Goal: Task Accomplishment & Management: Manage account settings

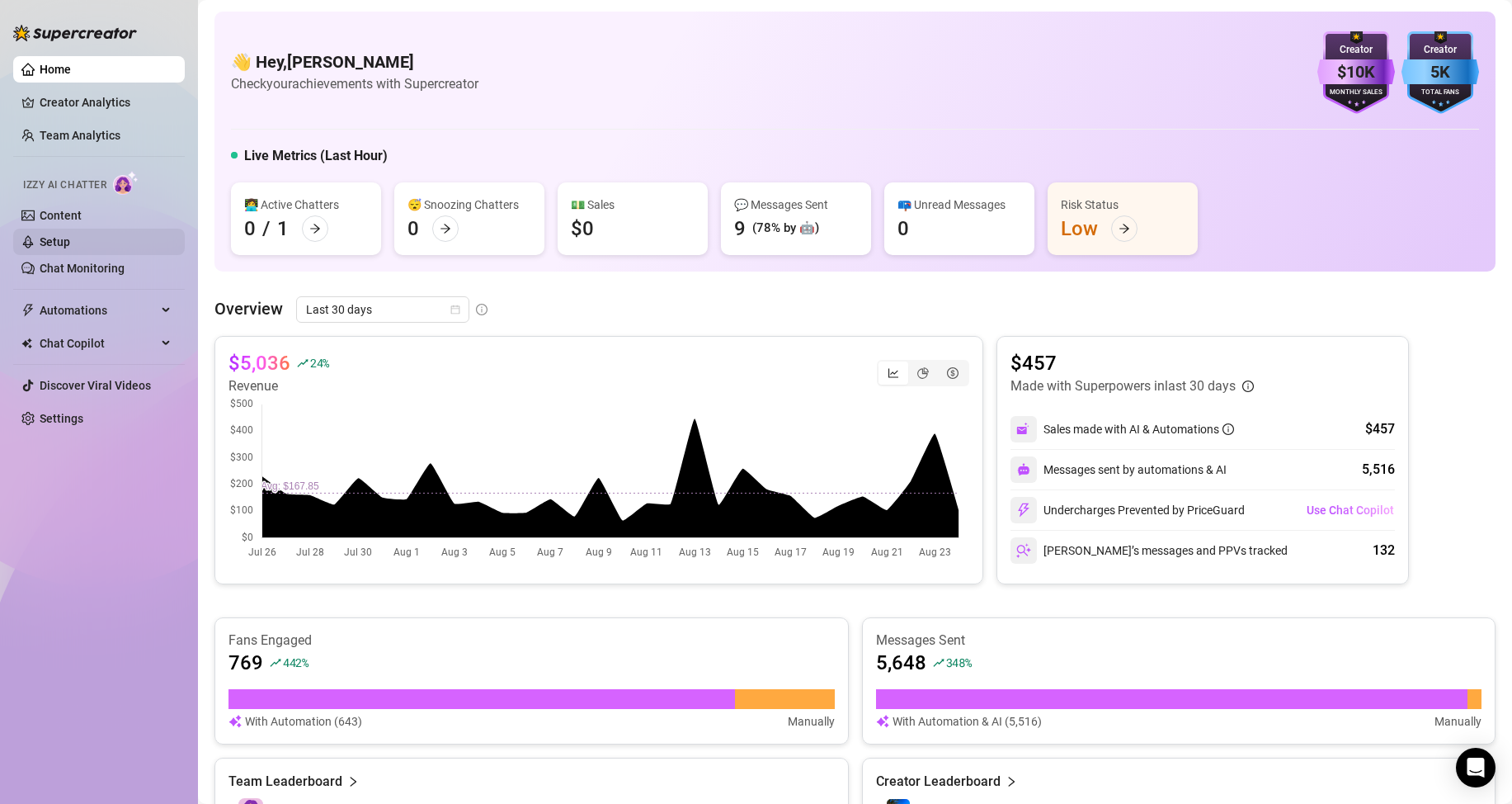
click at [60, 246] on link "Setup" at bounding box center [54, 241] width 30 height 13
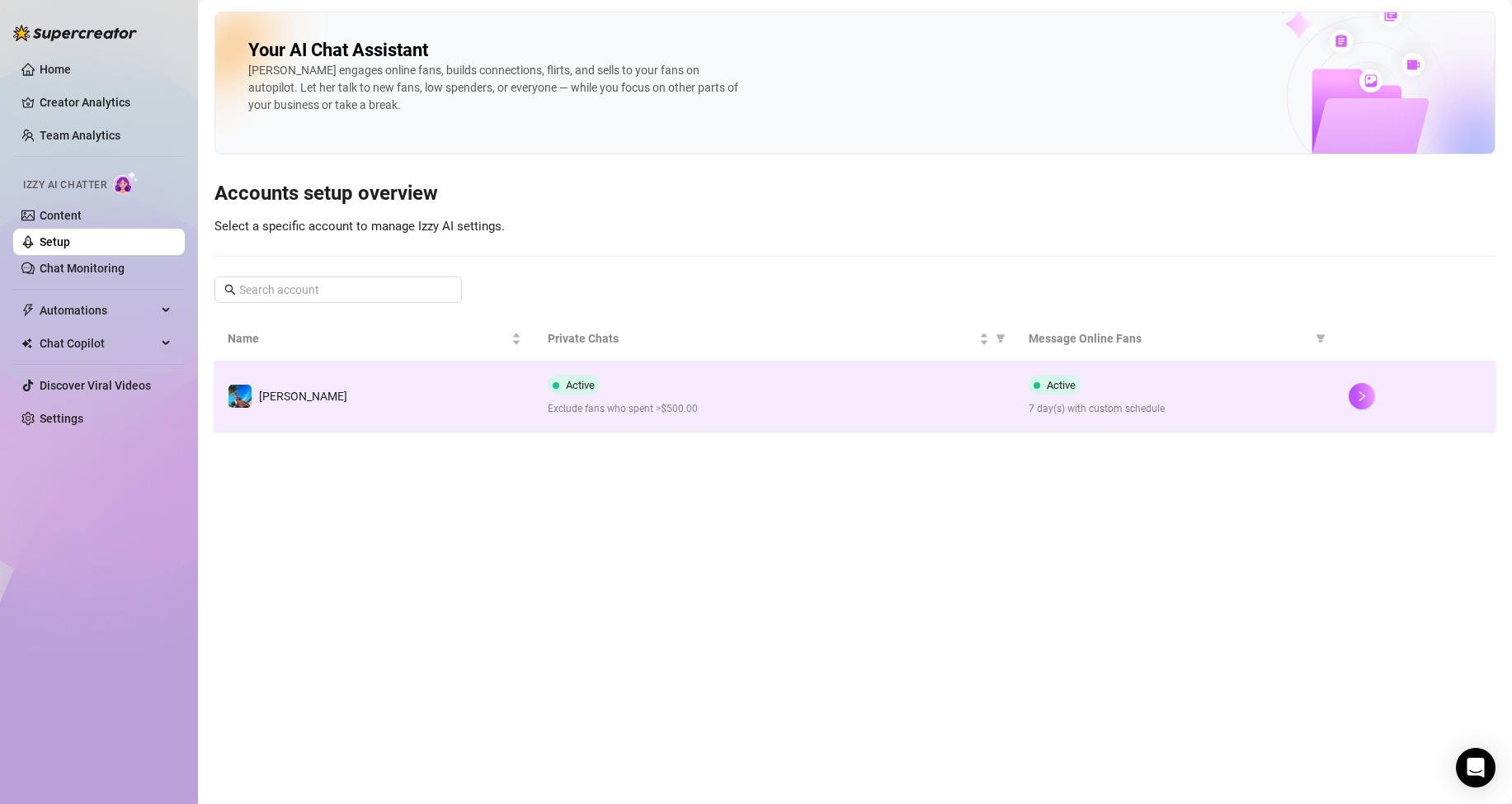
click at [495, 405] on td "[PERSON_NAME]" at bounding box center [375, 396] width 320 height 69
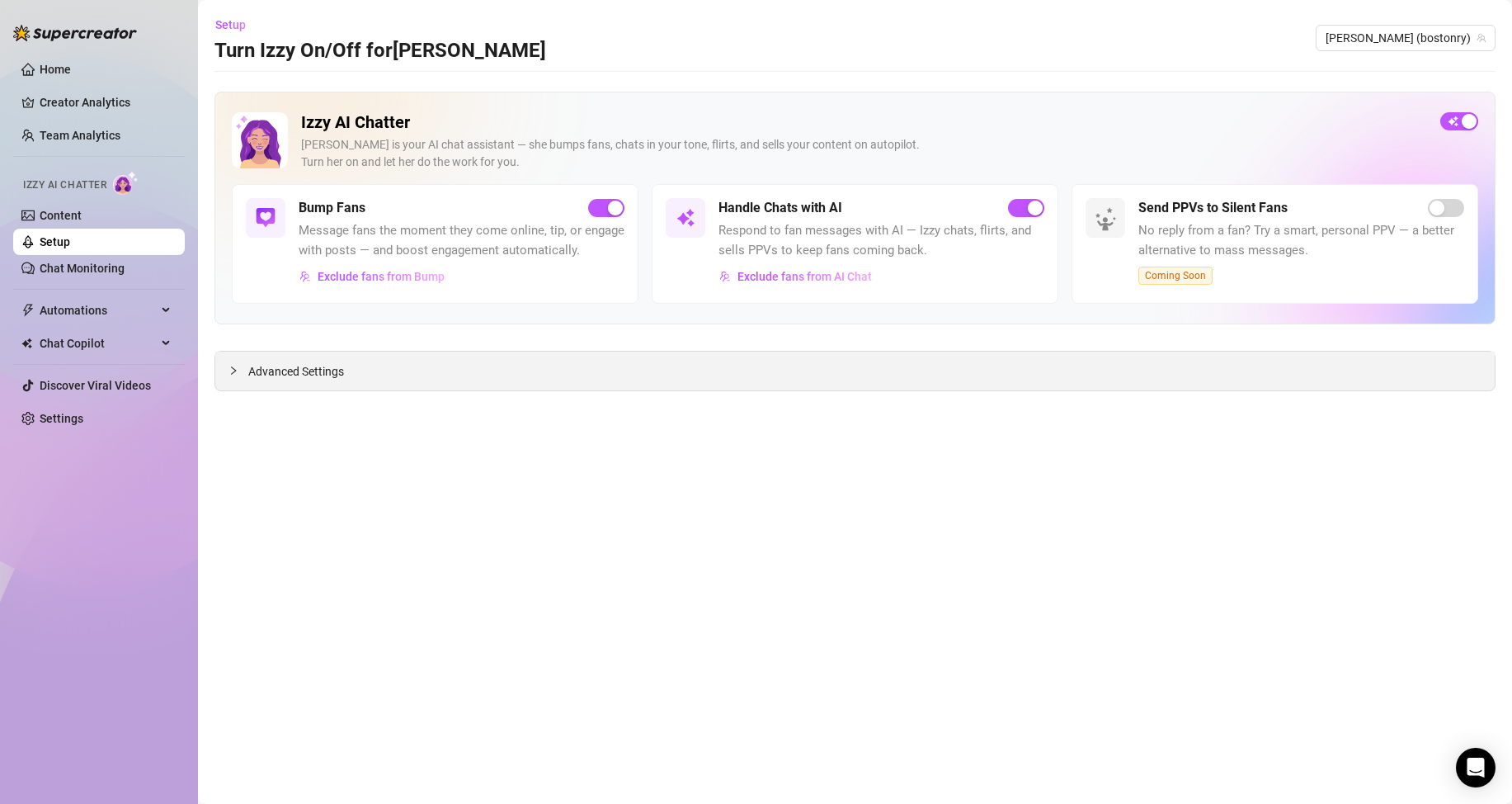
click at [232, 371] on icon "collapsed" at bounding box center [233, 370] width 10 height 10
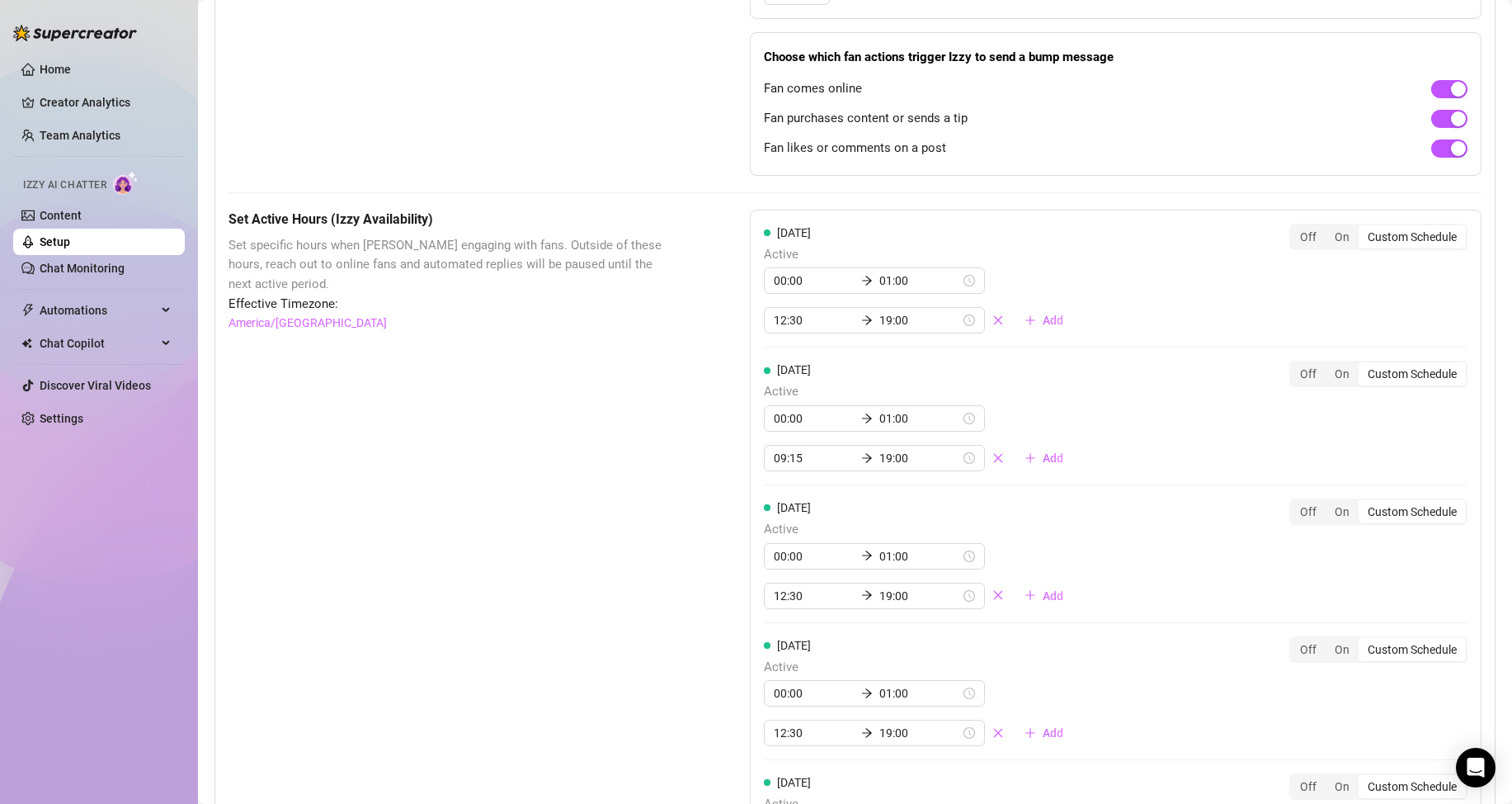
scroll to position [1155, 0]
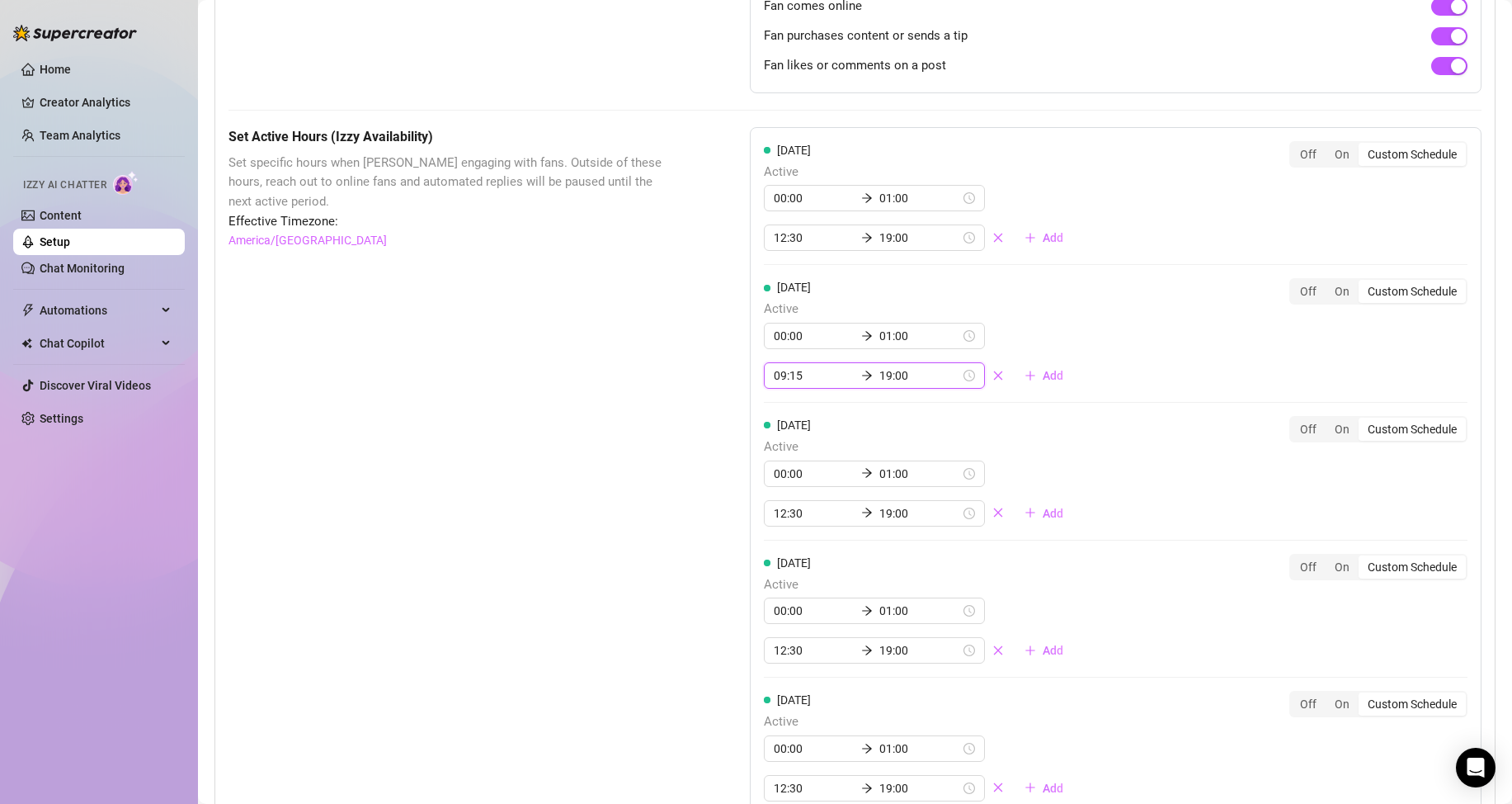
click at [774, 384] on input "09:15" at bounding box center [814, 375] width 80 height 18
click at [787, 511] on div "12" at bounding box center [782, 511] width 40 height 23
click at [826, 501] on div "30" at bounding box center [830, 511] width 40 height 23
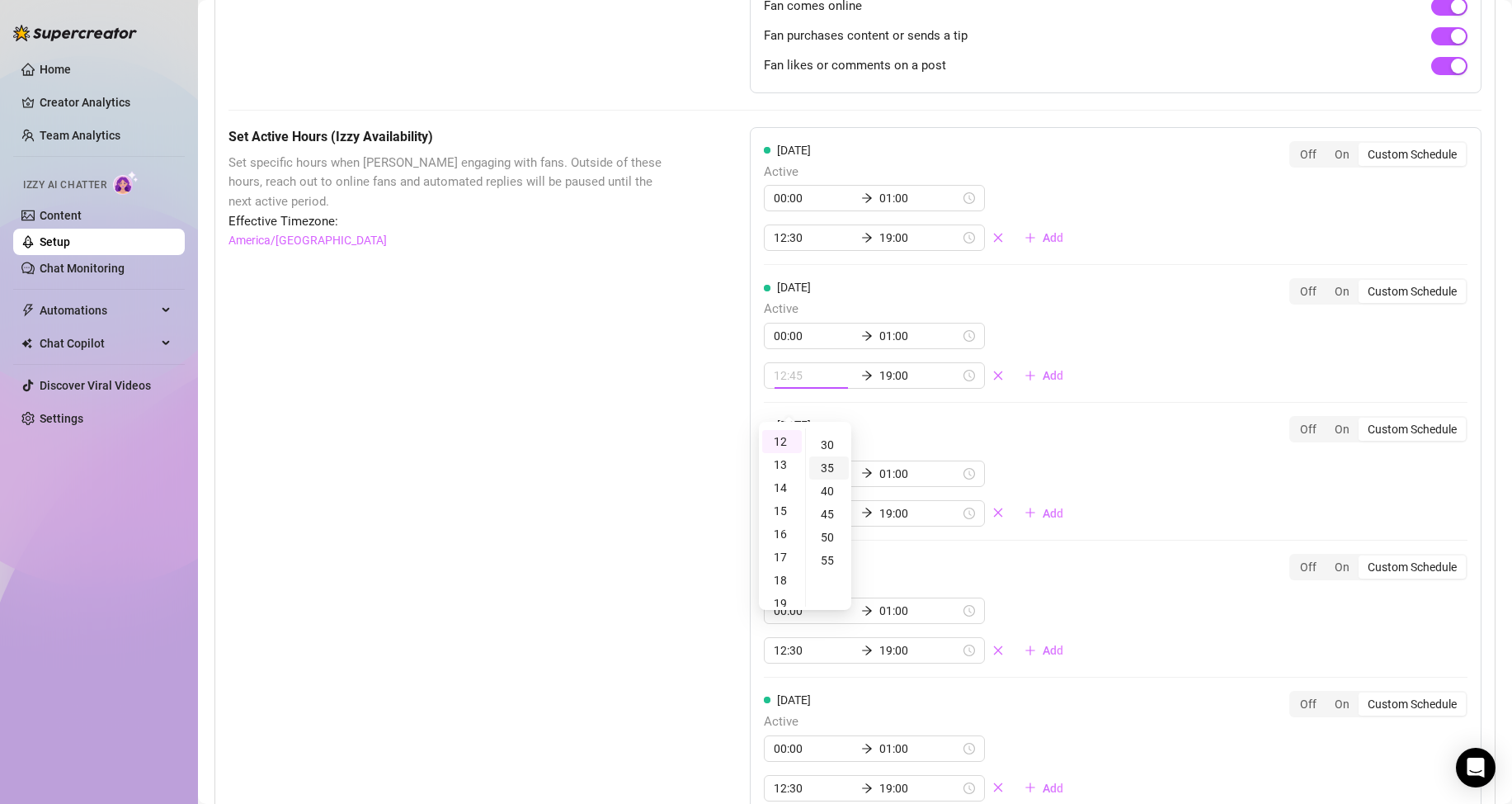
scroll to position [137, 0]
type input "12:30"
click at [672, 456] on div "Set Active Hours (Izzy Availability) Set specific hours when Izzy engaging with…" at bounding box center [855, 674] width 1253 height 1095
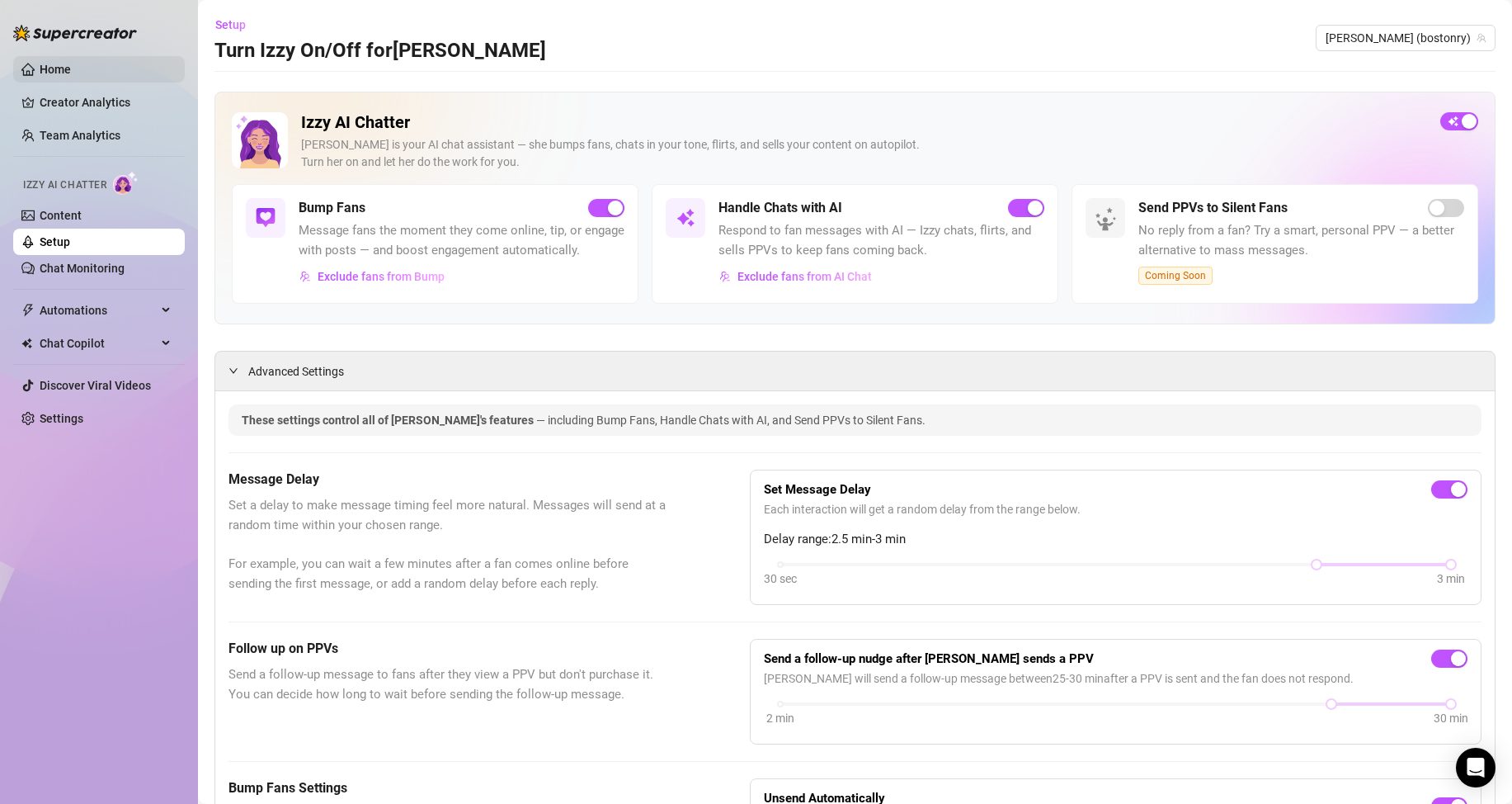
click at [71, 68] on link "Home" at bounding box center [55, 68] width 31 height 13
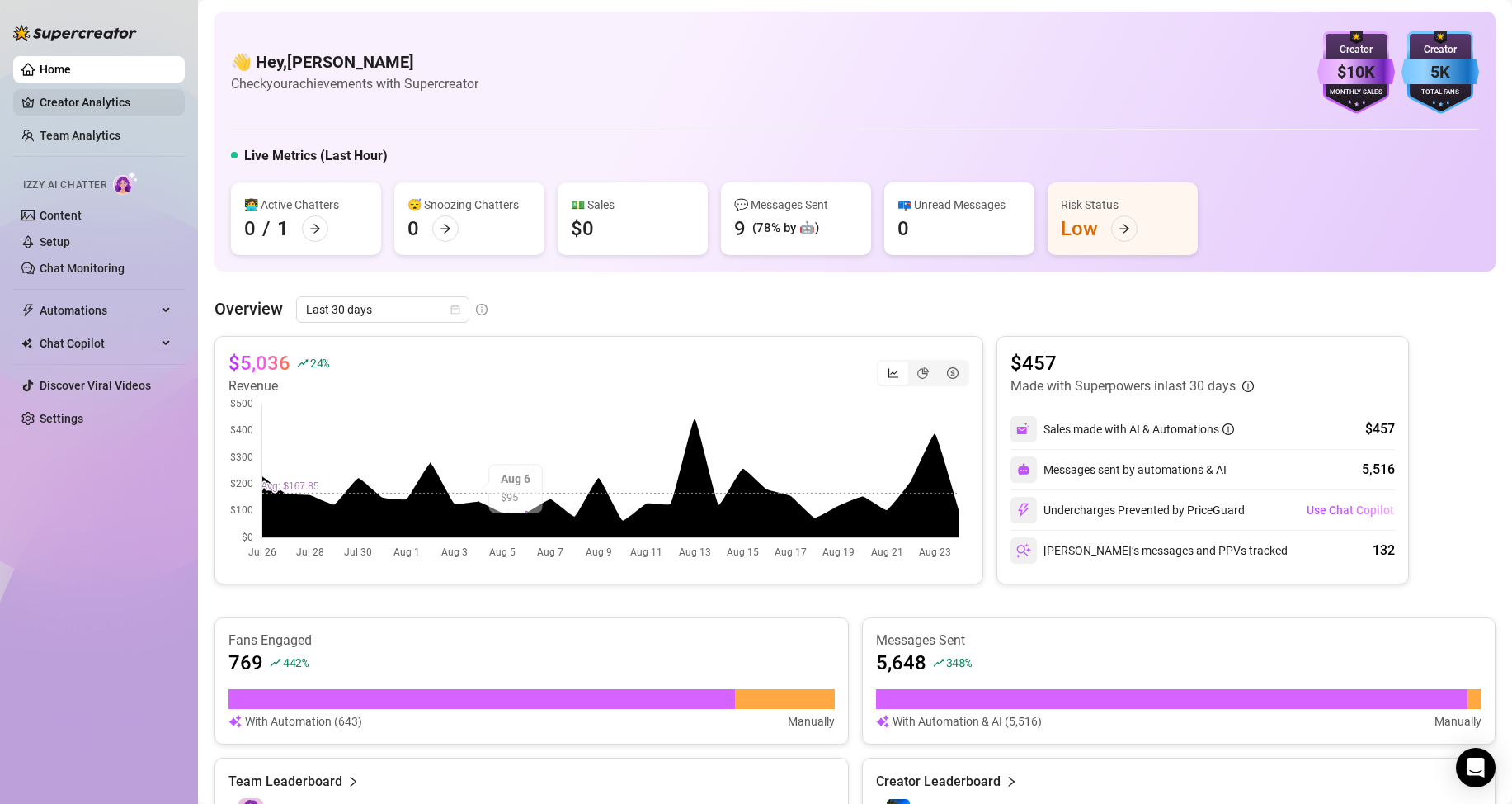
click at [65, 98] on link "Creator Analytics" at bounding box center [106, 102] width 132 height 27
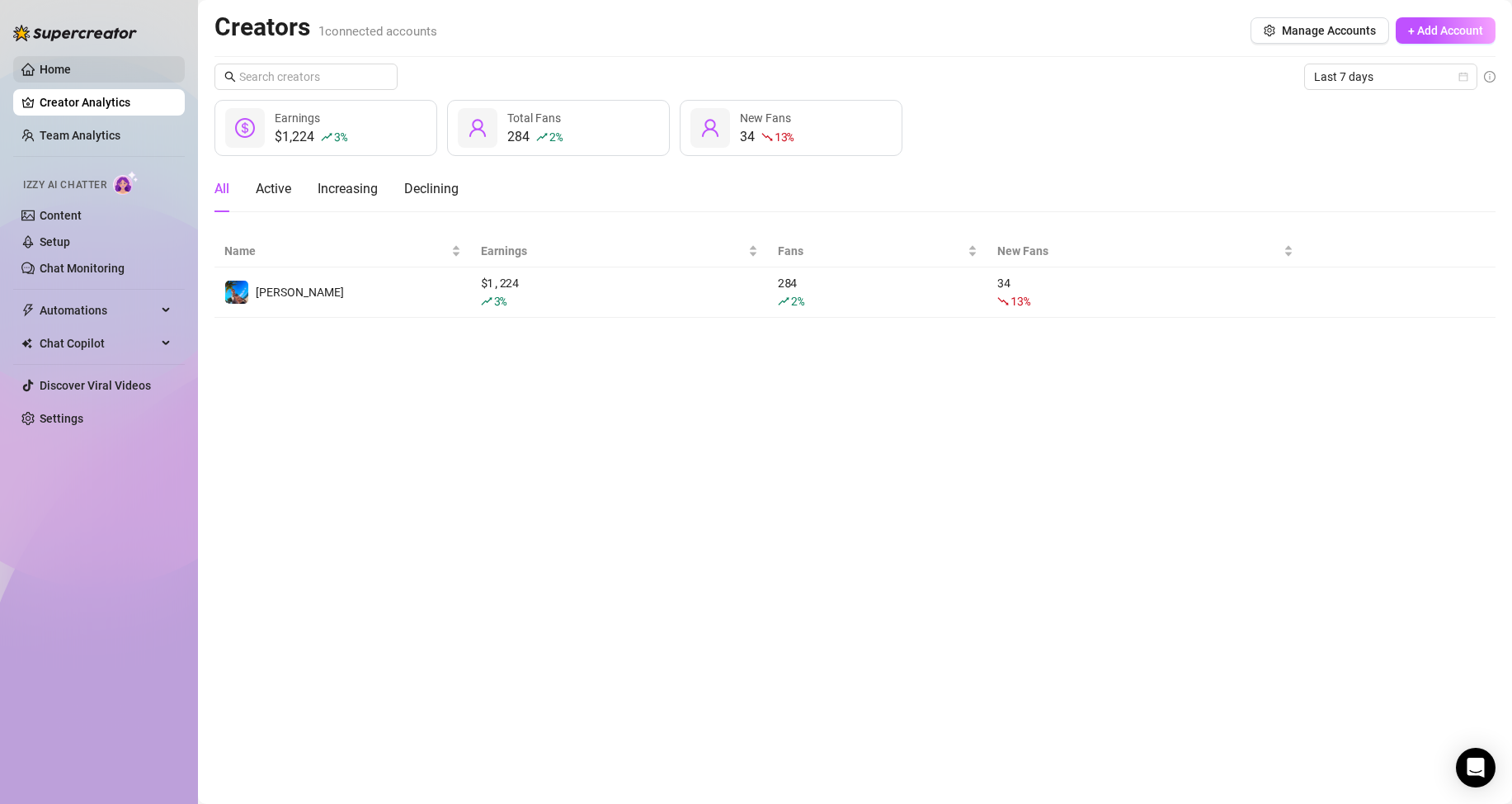
click at [40, 62] on link "Home" at bounding box center [55, 68] width 31 height 13
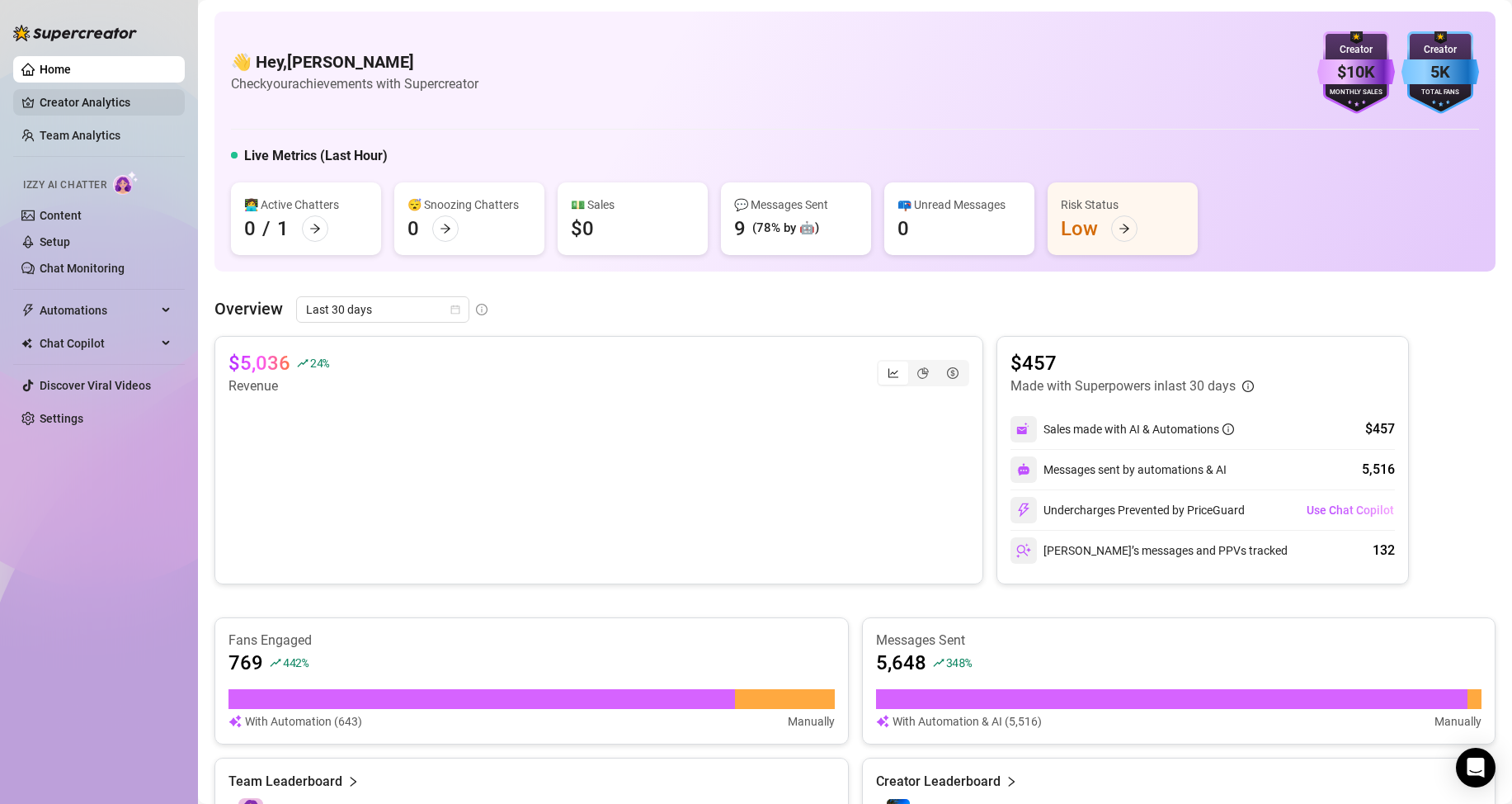
click at [74, 106] on link "Creator Analytics" at bounding box center [106, 102] width 132 height 27
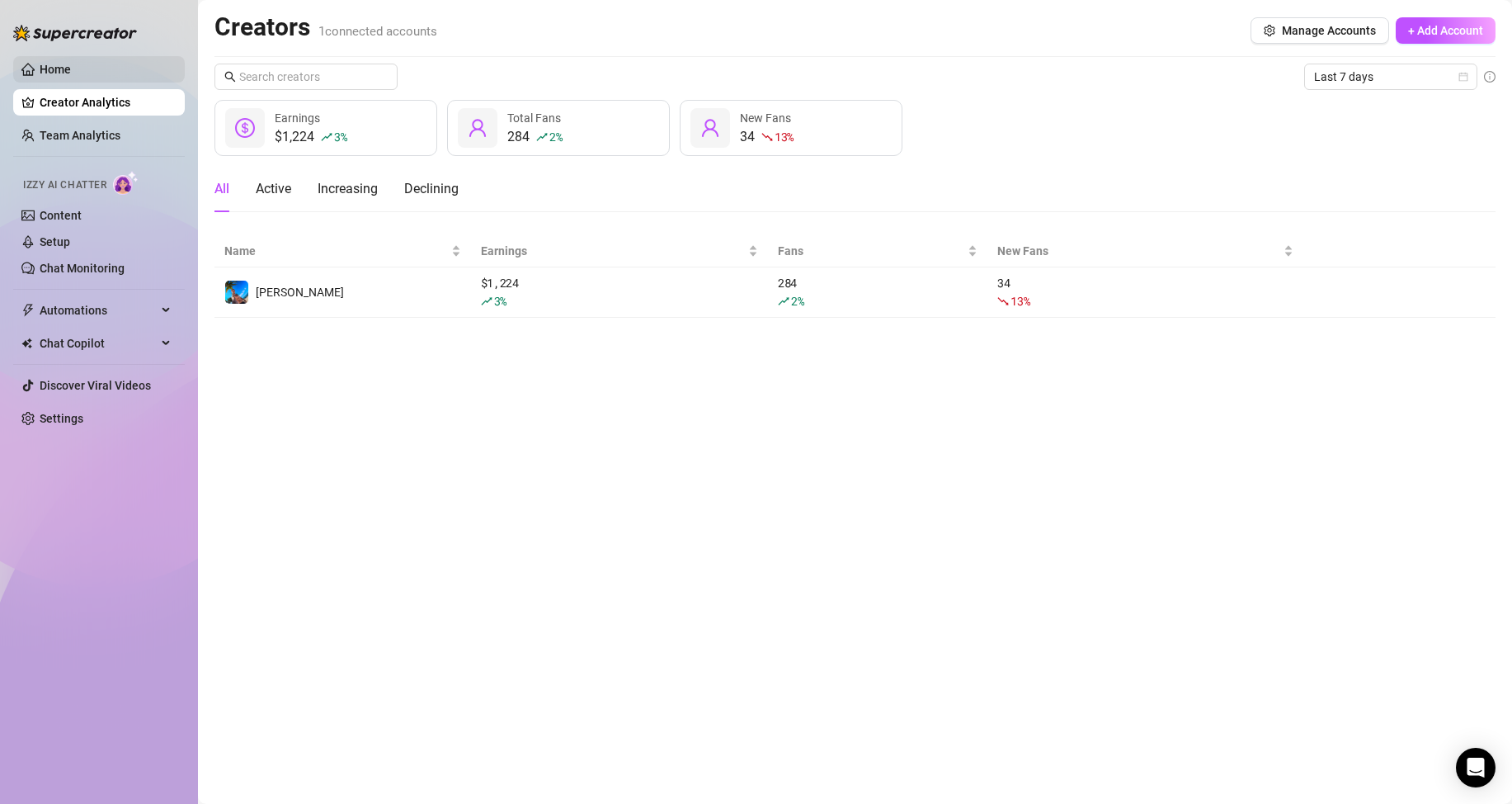
click at [58, 76] on link "Home" at bounding box center [55, 68] width 31 height 13
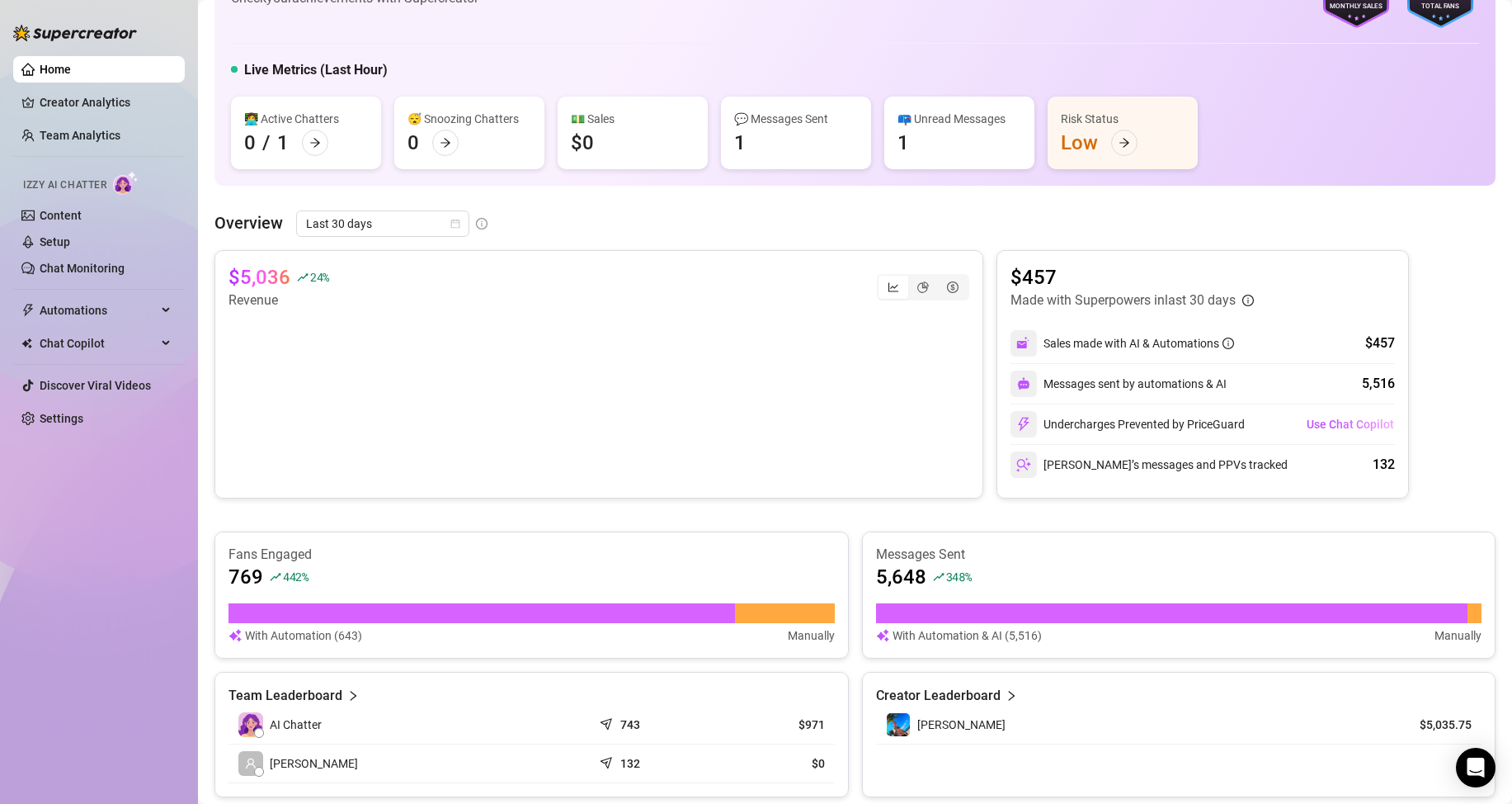
scroll to position [346, 0]
